Goal: Task Accomplishment & Management: Use online tool/utility

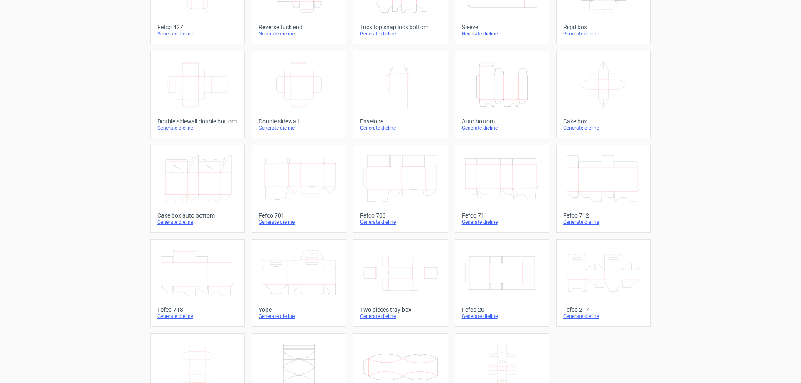
scroll to position [138, 0]
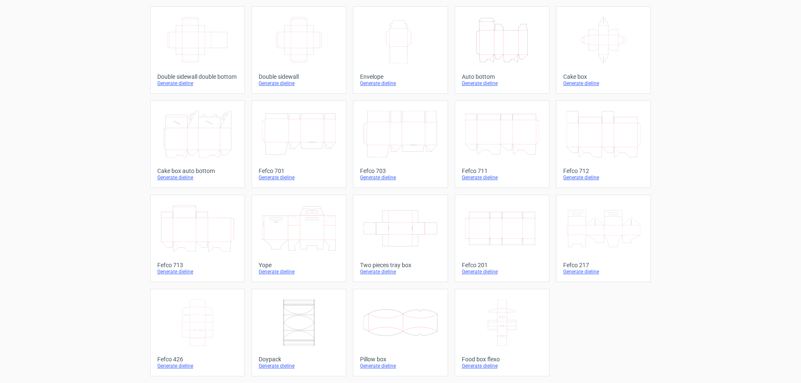
click at [601, 223] on icon at bounding box center [603, 228] width 74 height 47
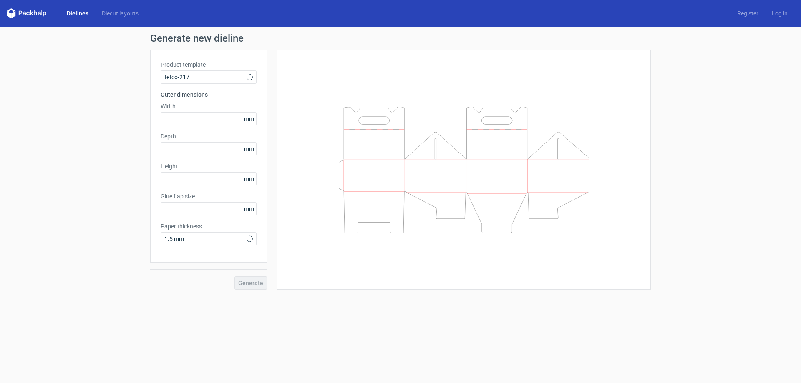
type input "20"
click at [190, 121] on input "text" at bounding box center [209, 118] width 96 height 13
type input "300"
type input "200"
type input "140"
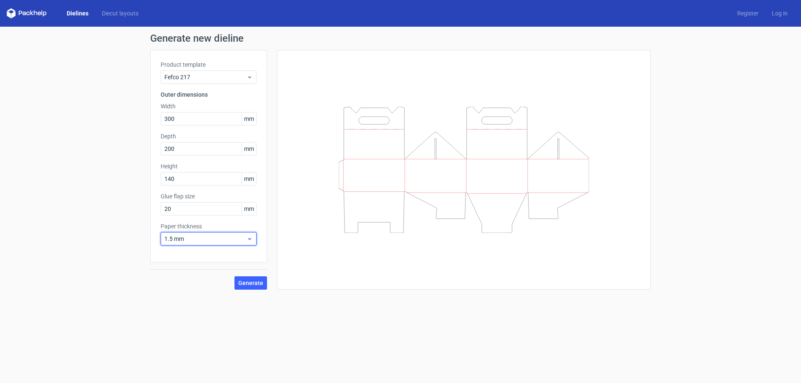
click at [201, 240] on span "1.5 mm" at bounding box center [205, 239] width 82 height 8
click at [198, 254] on div "0.4 mm" at bounding box center [208, 257] width 89 height 13
drag, startPoint x: 175, startPoint y: 211, endPoint x: 133, endPoint y: 209, distance: 42.2
click at [133, 209] on div "Generate new dieline Product template Fefco 217 Outer dimensions Width 300 mm D…" at bounding box center [400, 162] width 801 height 270
type input "15"
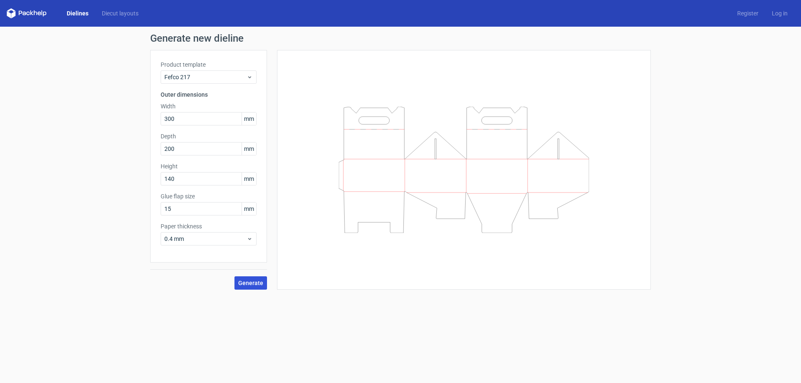
click at [241, 285] on span "Generate" at bounding box center [250, 283] width 25 height 6
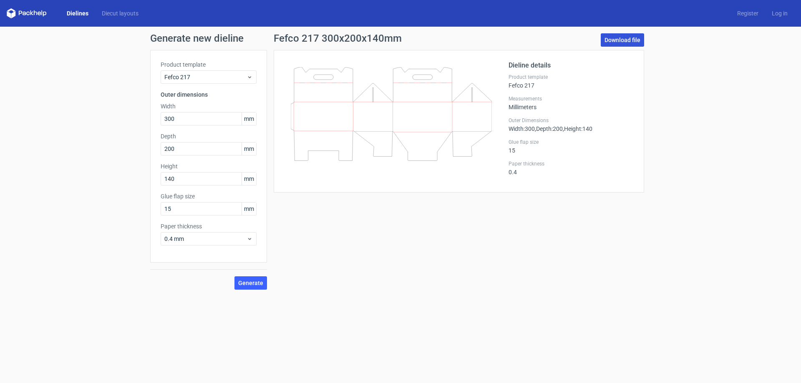
click at [632, 41] on link "Download file" at bounding box center [622, 39] width 43 height 13
